Goal: Information Seeking & Learning: Check status

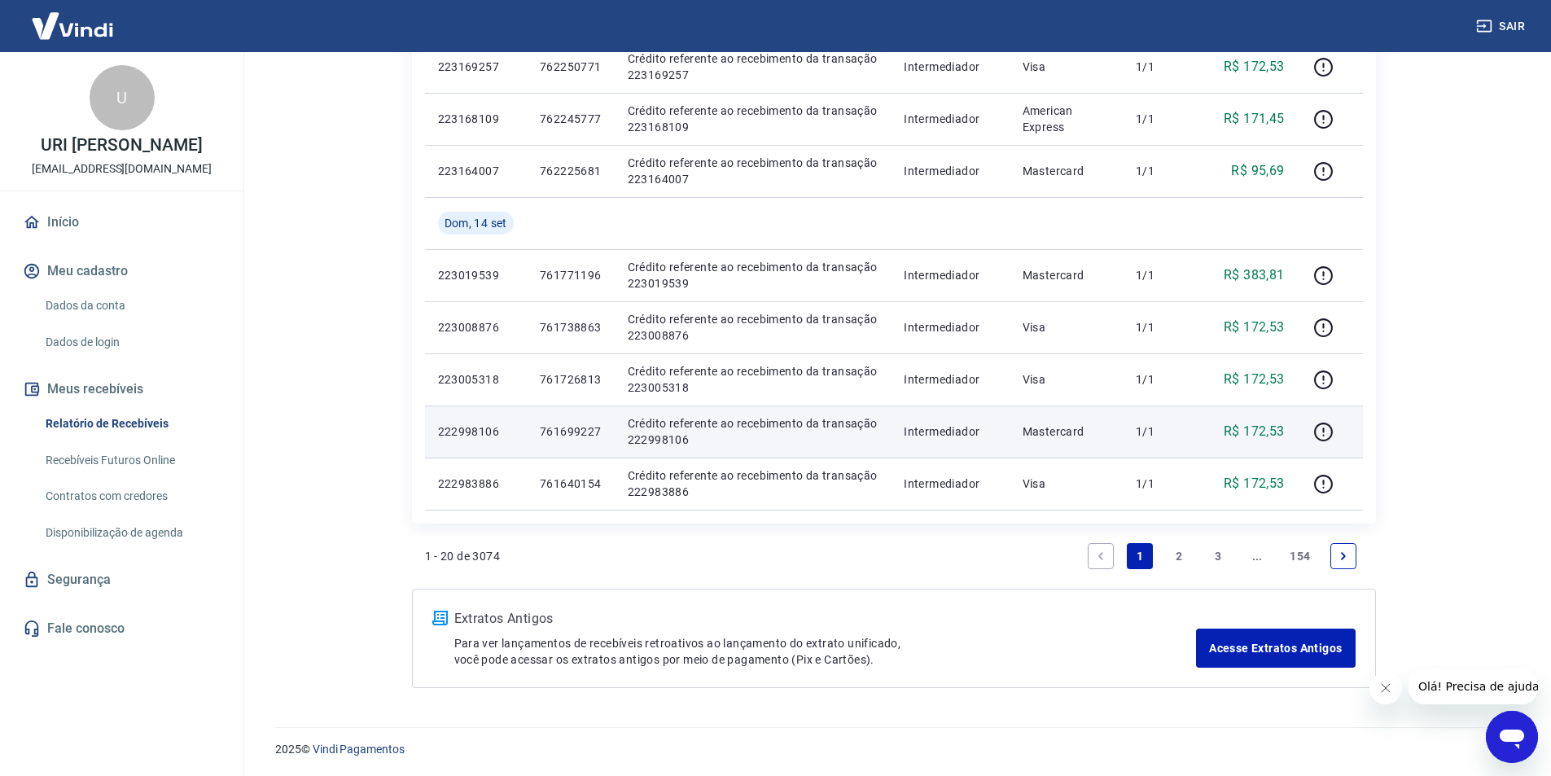
scroll to position [1023, 0]
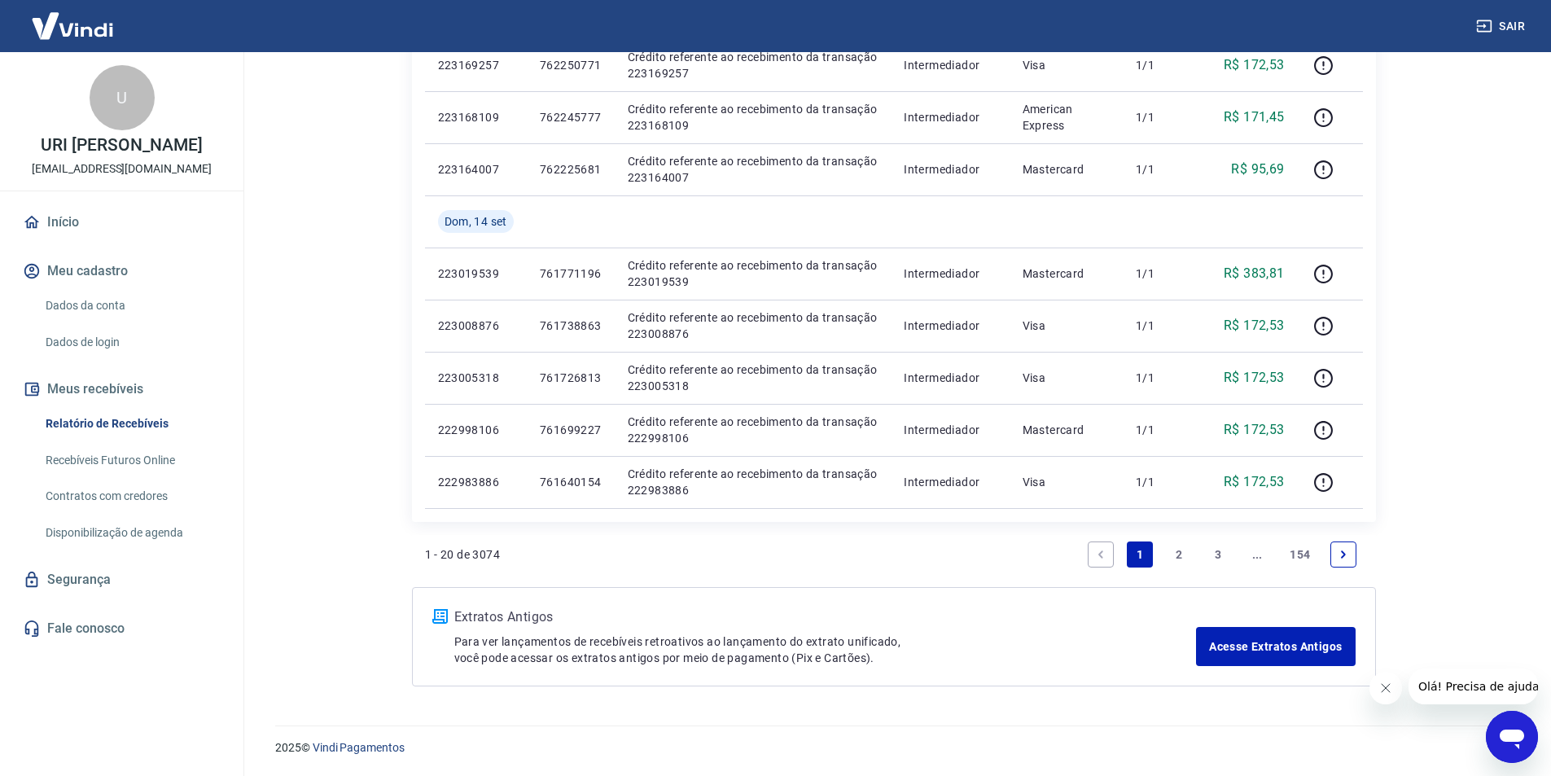
click at [1175, 551] on link "2" at bounding box center [1179, 554] width 26 height 26
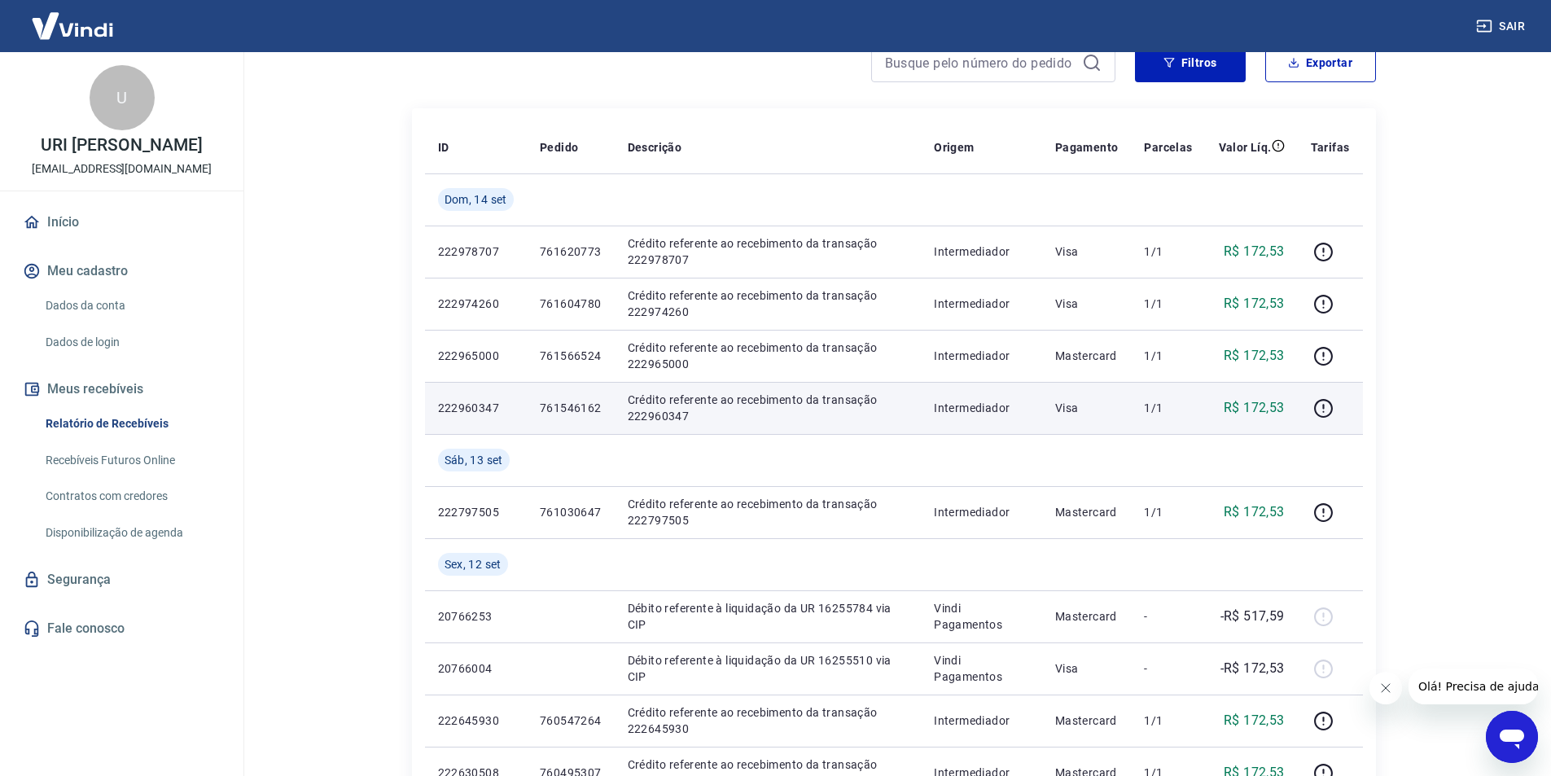
scroll to position [163, 0]
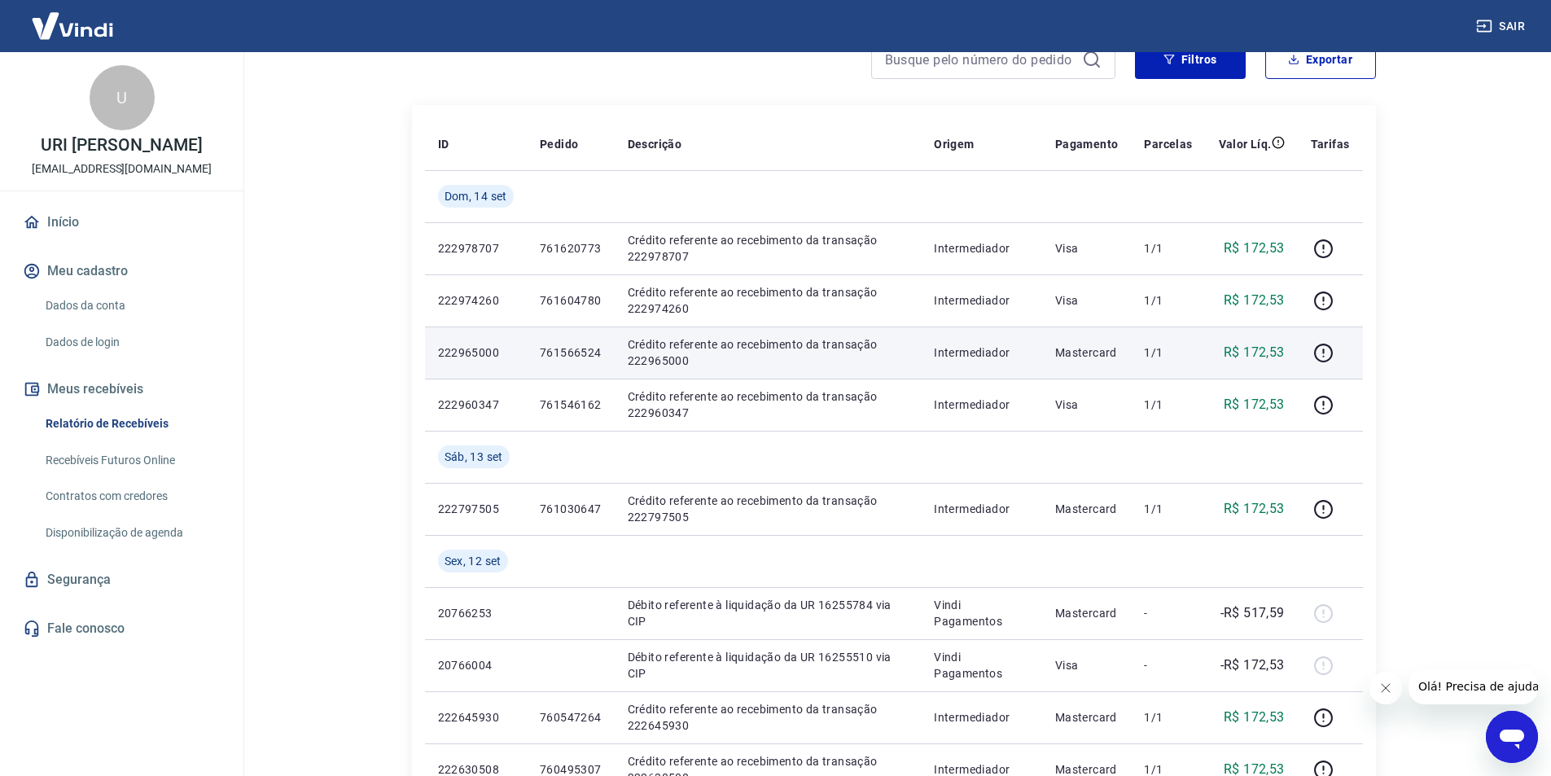
click at [1035, 369] on td "Intermediador" at bounding box center [981, 352] width 121 height 52
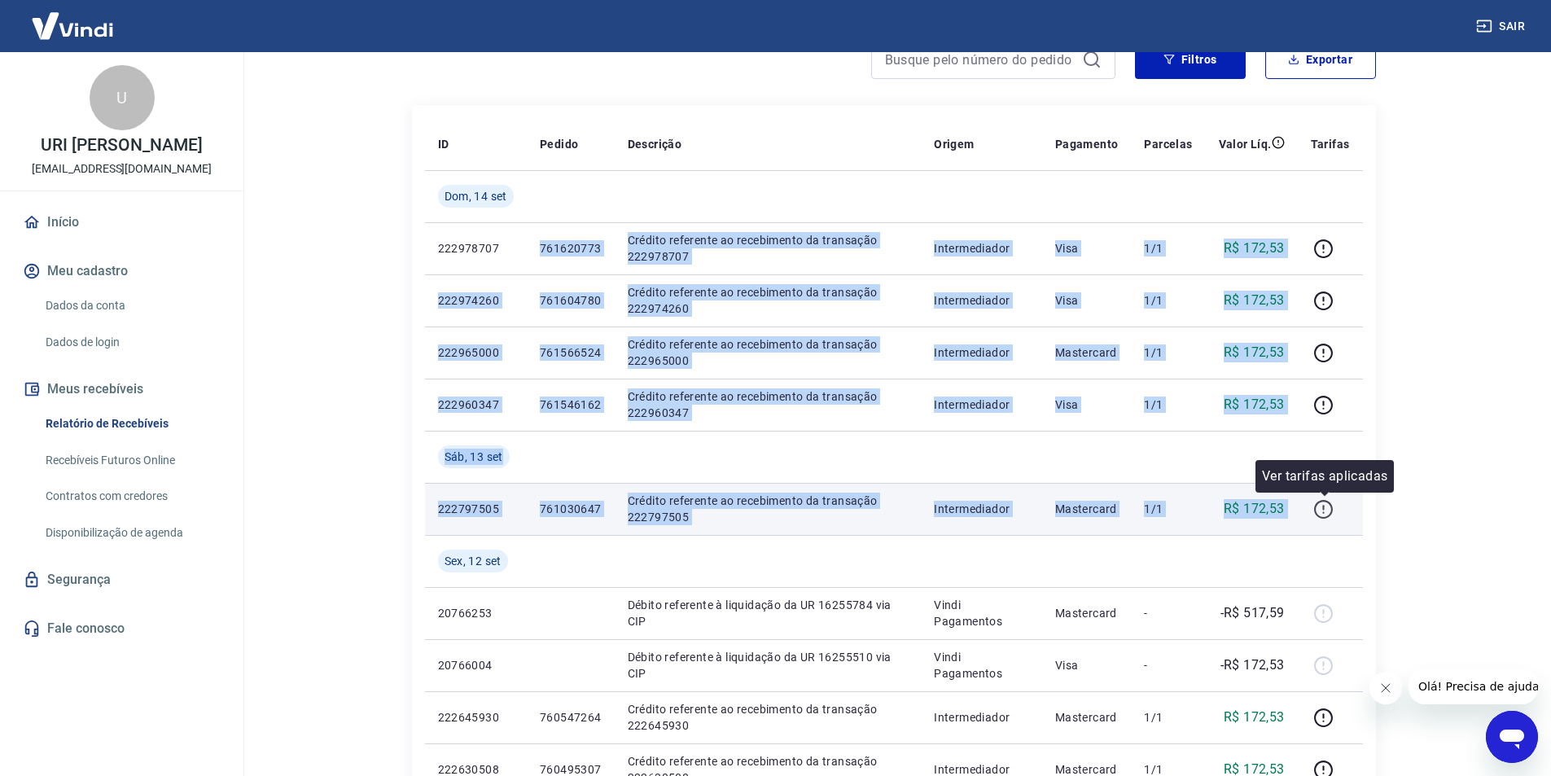
drag, startPoint x: 539, startPoint y: 245, endPoint x: 1334, endPoint y: 512, distance: 838.2
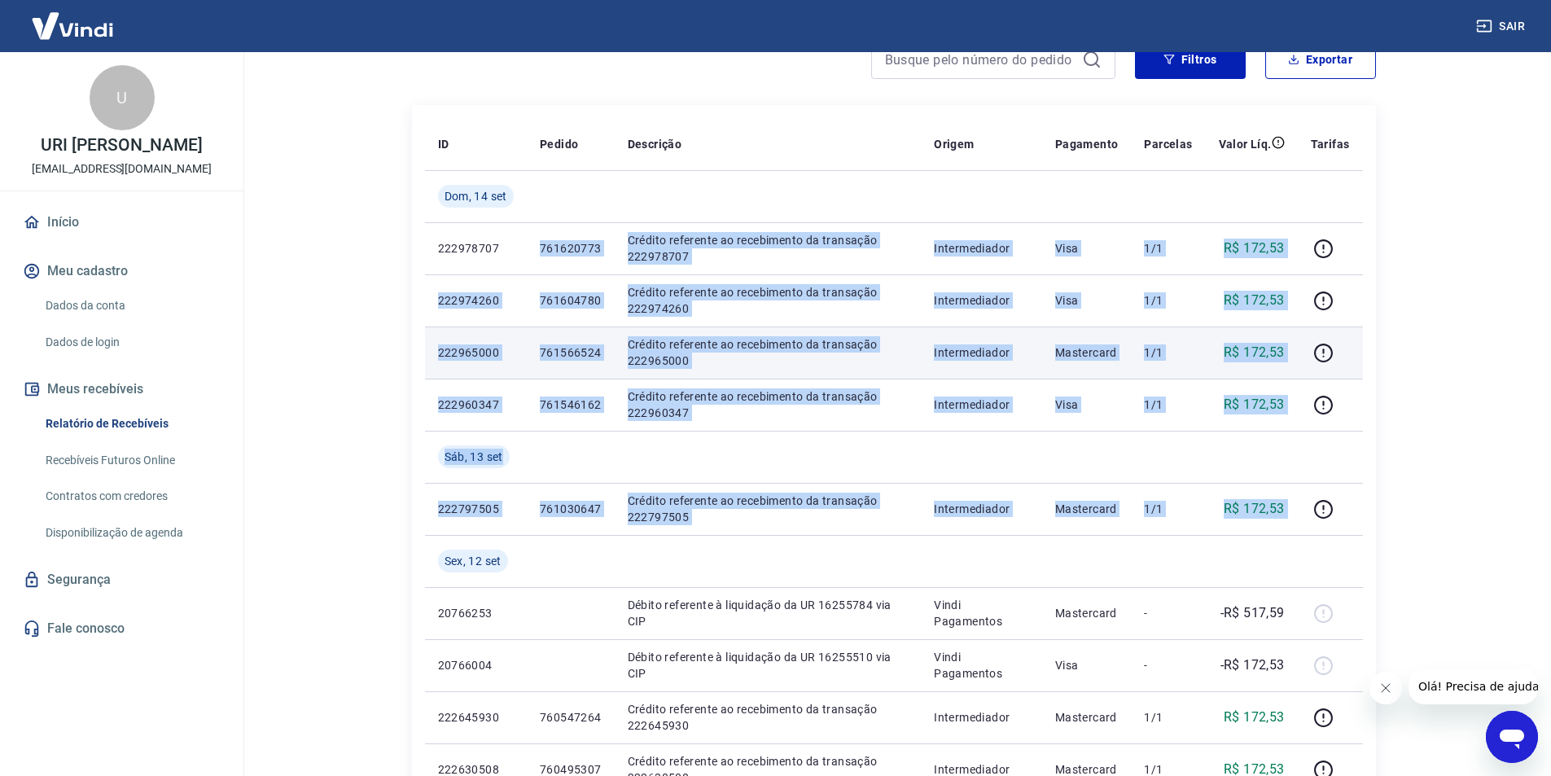
click at [607, 332] on td "761566524" at bounding box center [571, 352] width 88 height 52
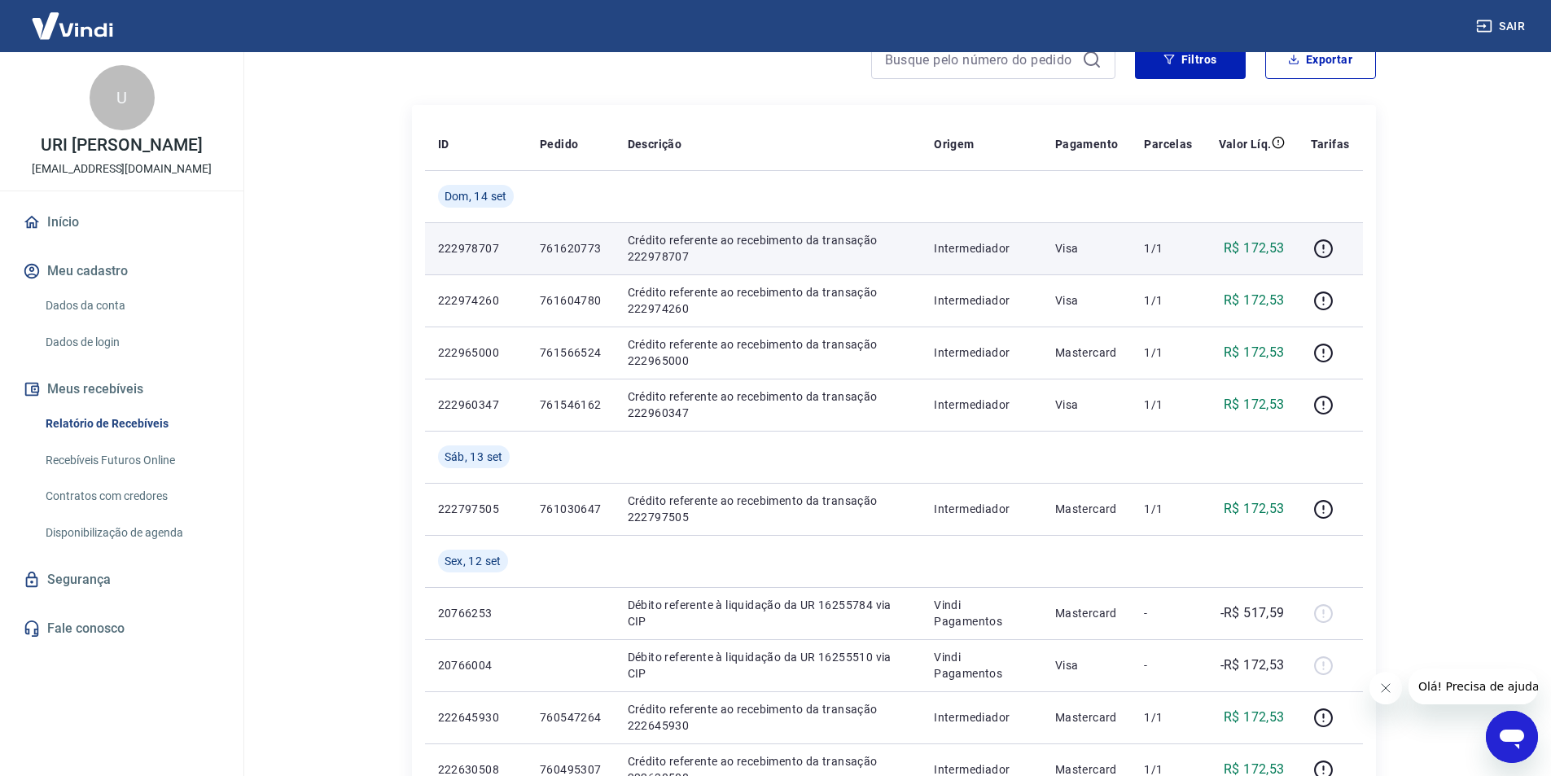
click at [436, 247] on td "222978707" at bounding box center [476, 248] width 102 height 52
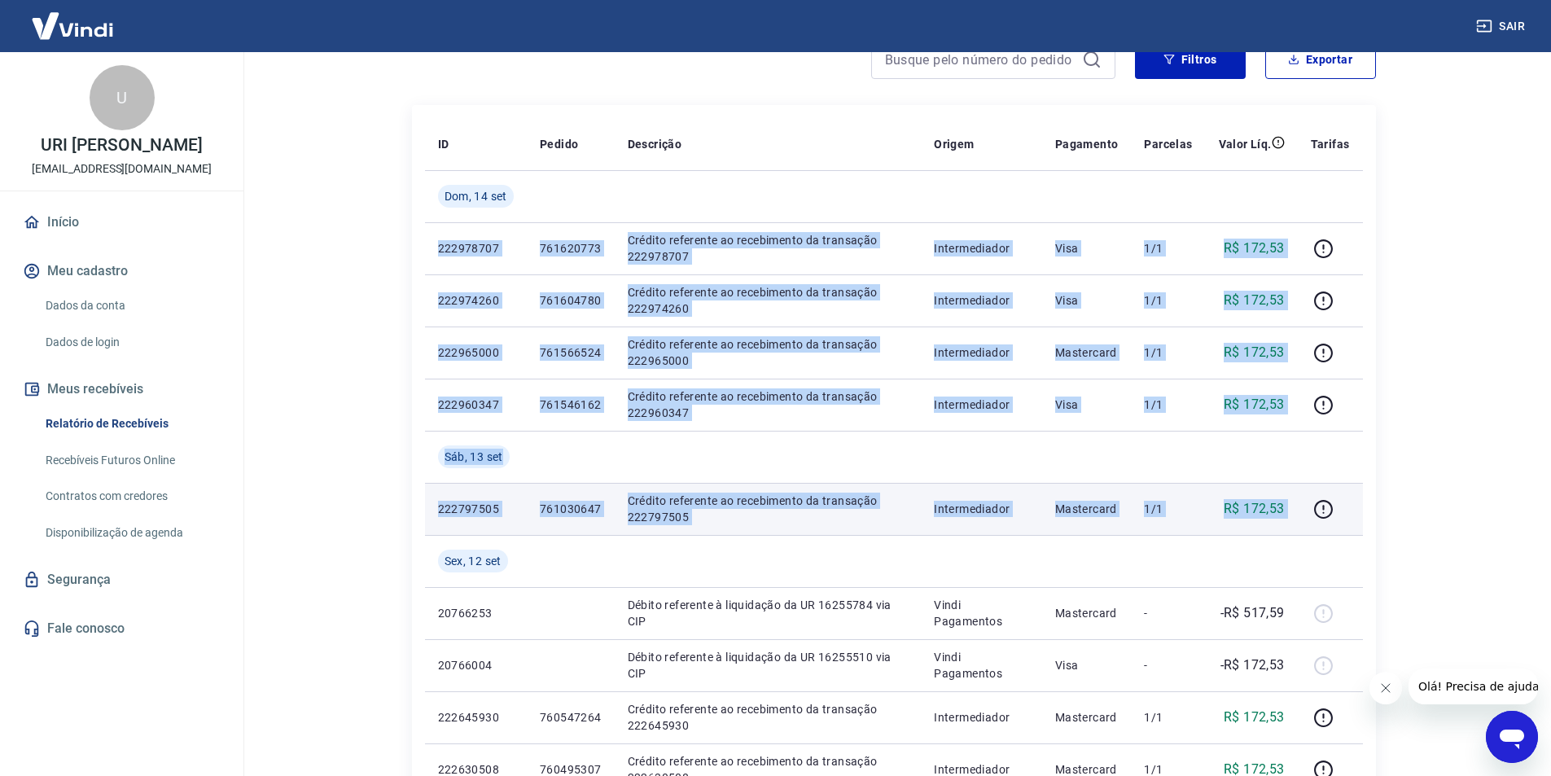
drag, startPoint x: 438, startPoint y: 247, endPoint x: 1312, endPoint y: 523, distance: 917.1
copy tbody "222978707 761620773 Crédito referente ao recebimento da transação 222978707 Int…"
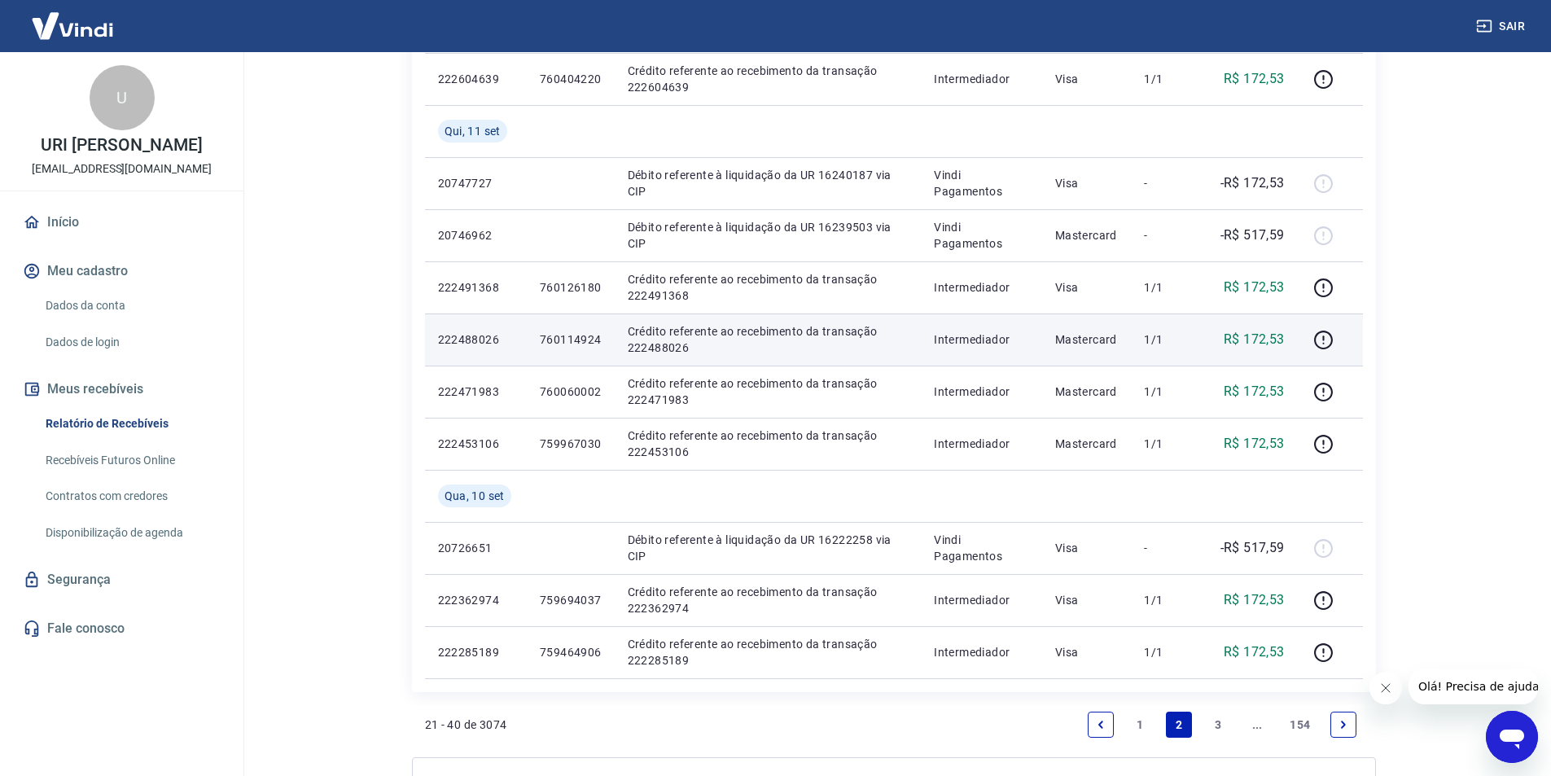
scroll to position [1128, 0]
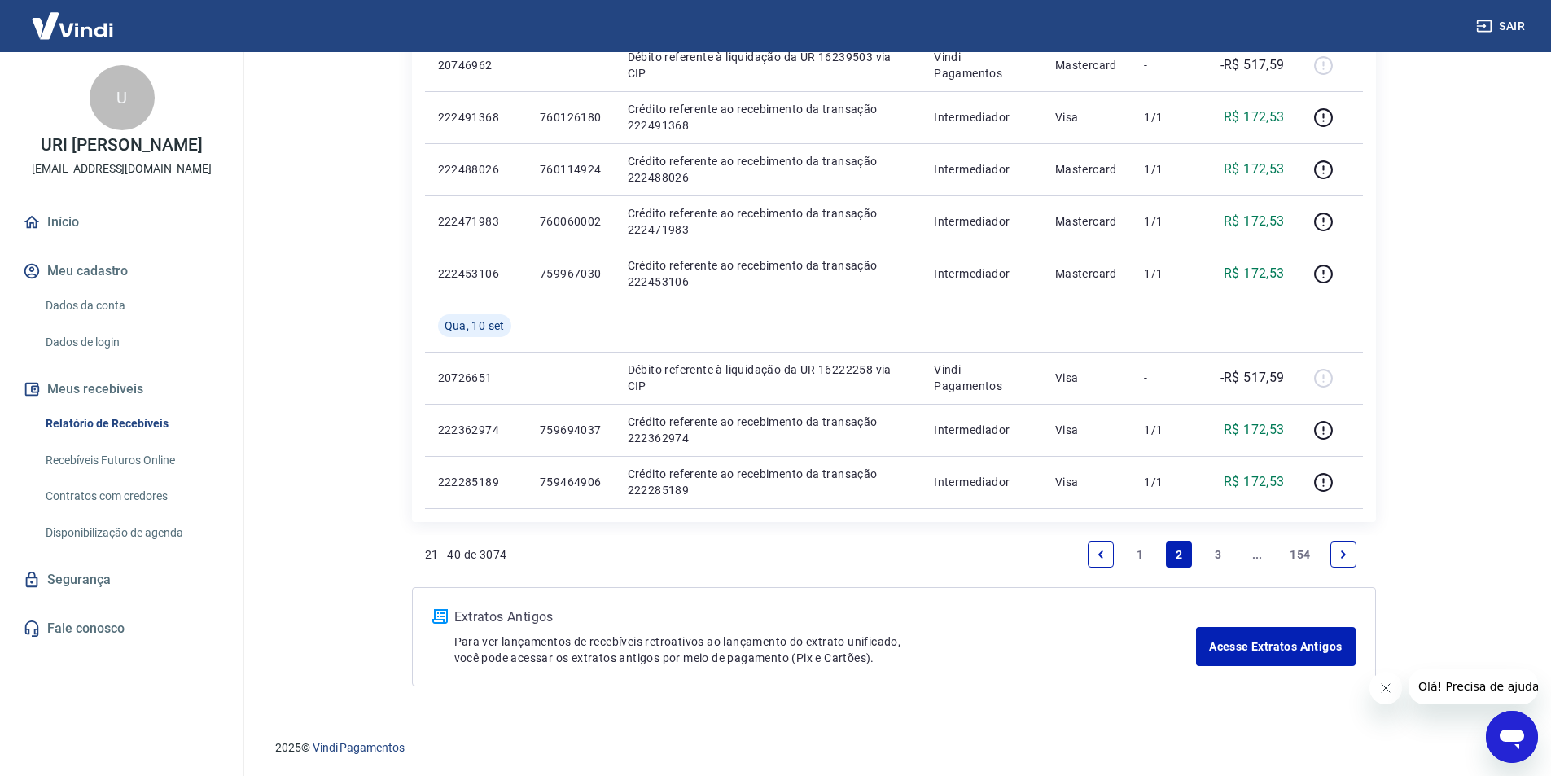
click at [1140, 547] on link "1" at bounding box center [1140, 554] width 26 height 26
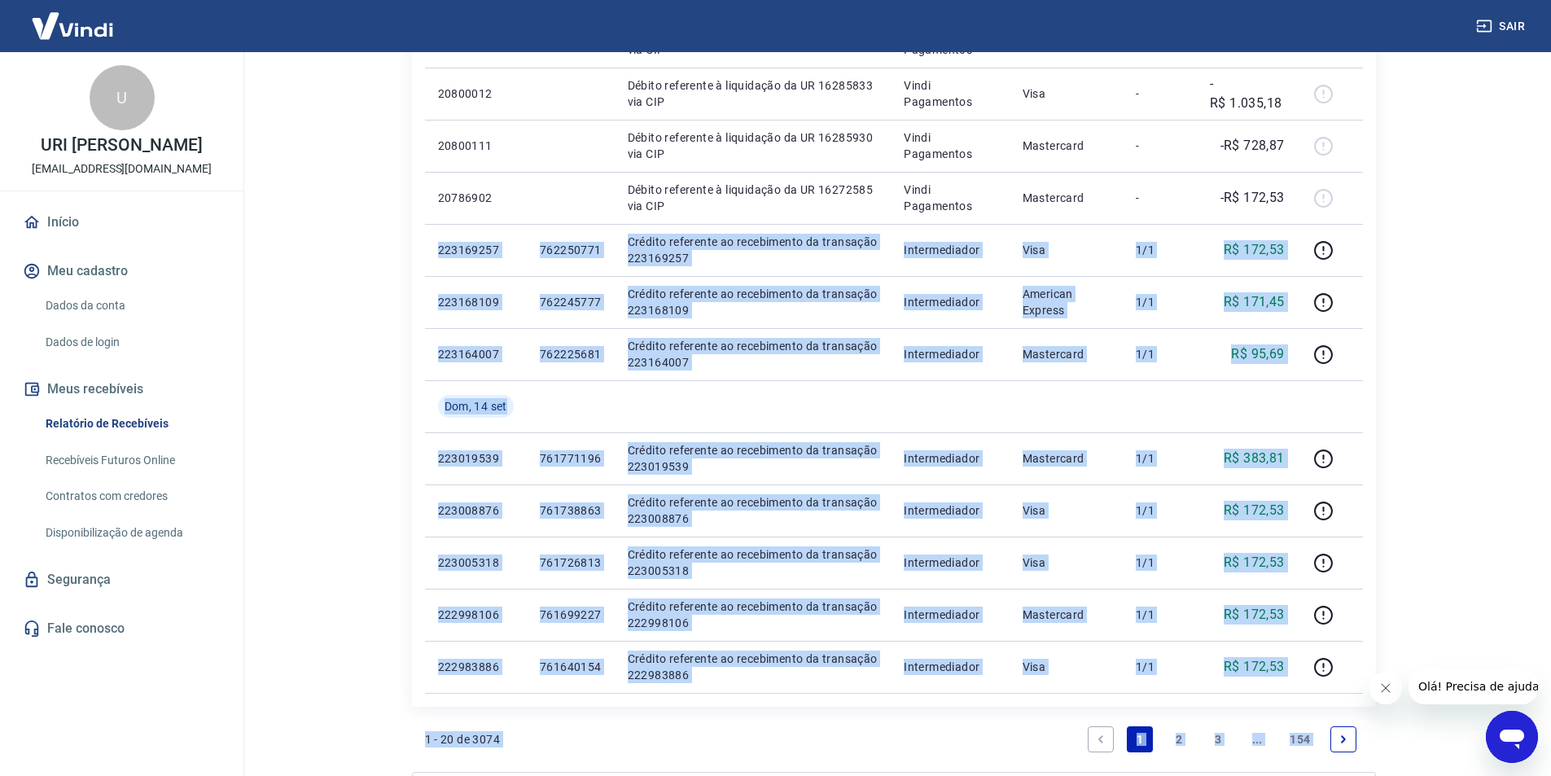
scroll to position [858, 0]
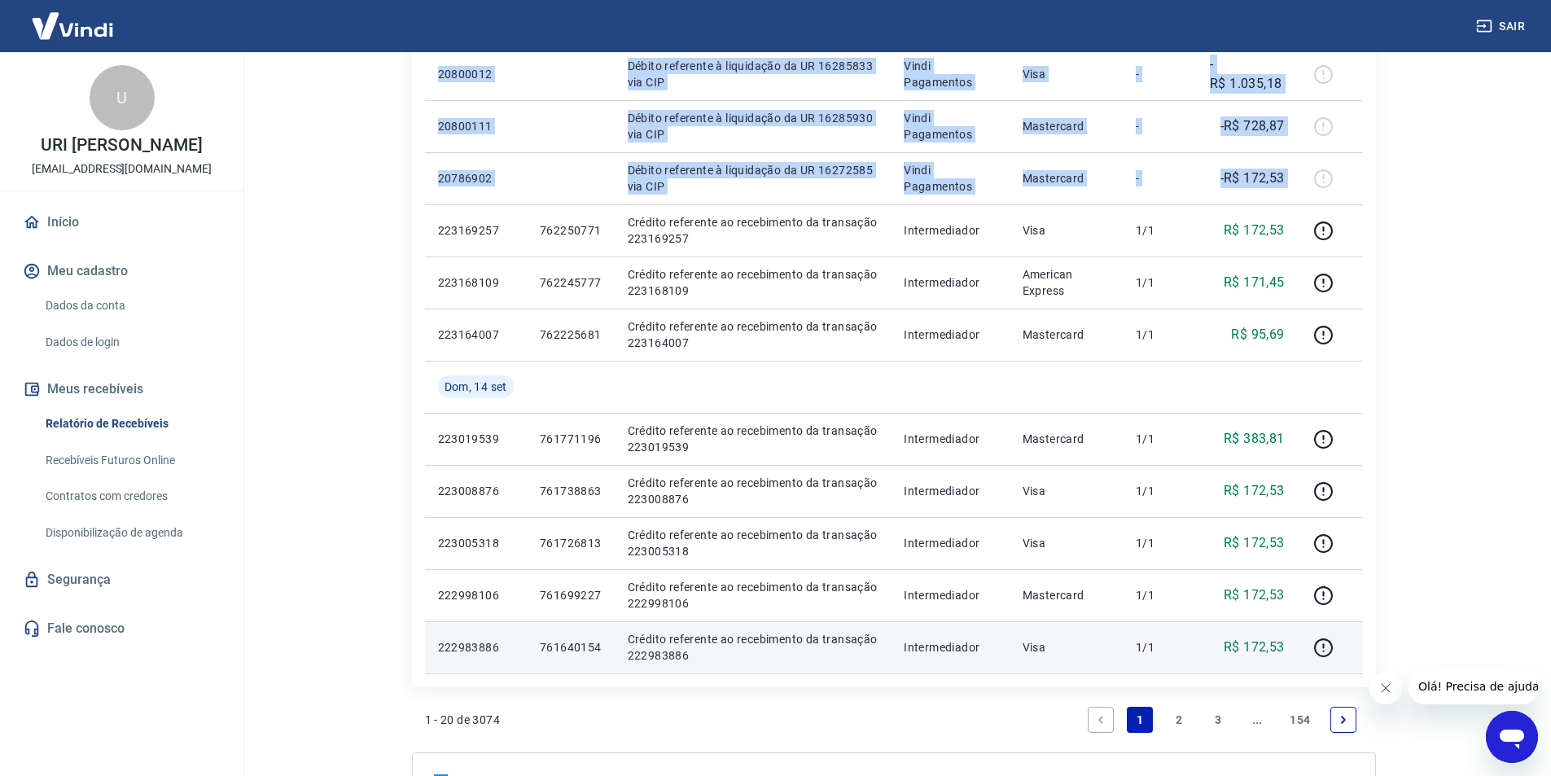
drag, startPoint x: 440, startPoint y: 308, endPoint x: 1301, endPoint y: 647, distance: 925.1
click at [1301, 647] on tbody "[DATE] 20832410 Débito referente à liquidação da UR 16315138 via CIP Vindi Paga…" at bounding box center [894, 74] width 938 height 1198
copy table "LO Ipsumd Sitametco Adipis Elitseddo Eiusmodt Incid Utl. Etdolor Mag, 26 ali 51…"
